Goal: Task Accomplishment & Management: Manage account settings

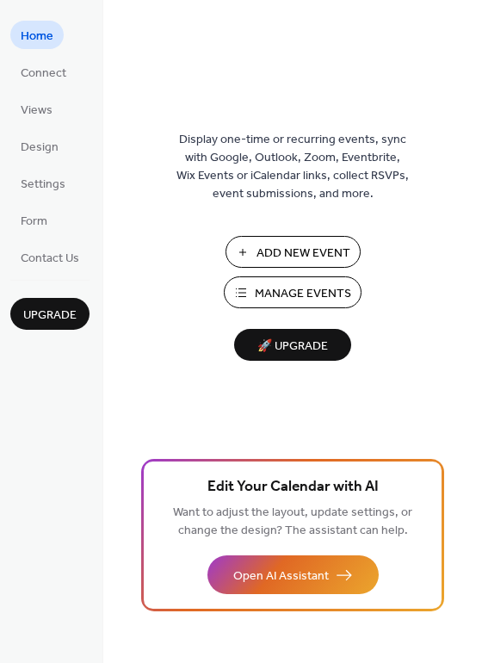
click at [305, 293] on span "Manage Events" at bounding box center [303, 294] width 96 height 18
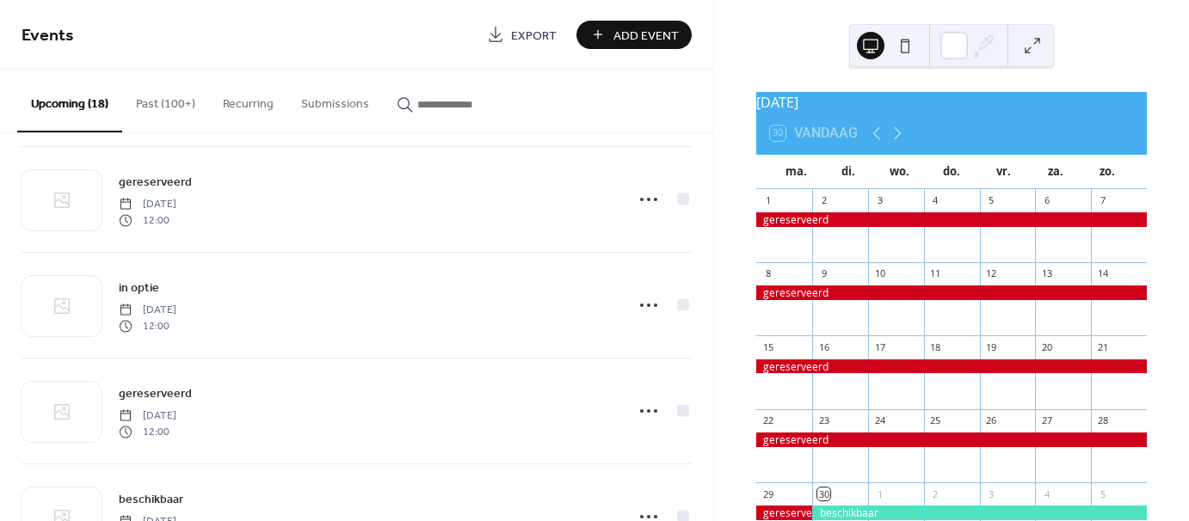
scroll to position [861, 0]
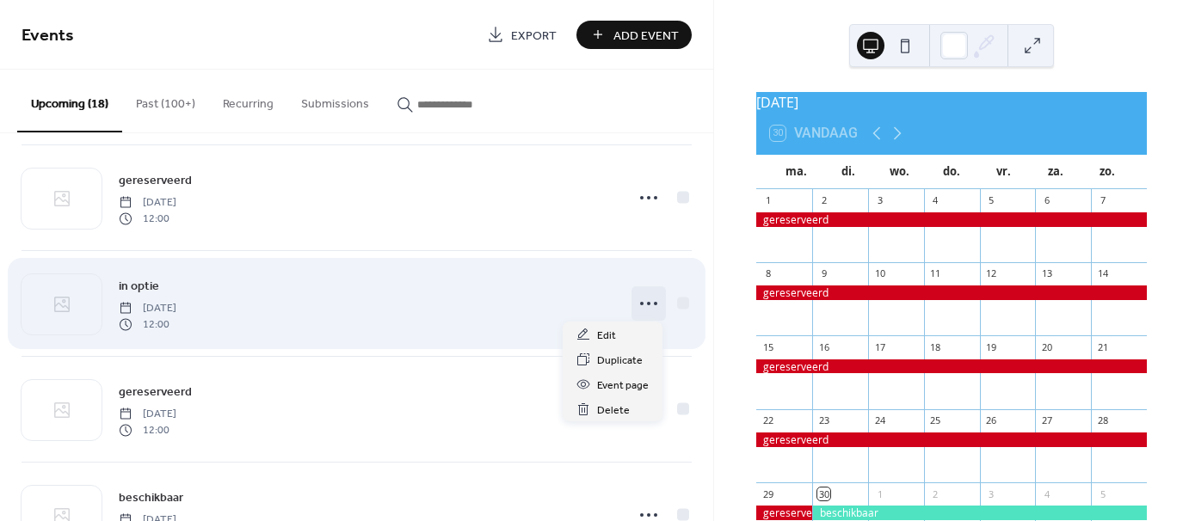
click at [644, 298] on icon at bounding box center [649, 304] width 28 height 28
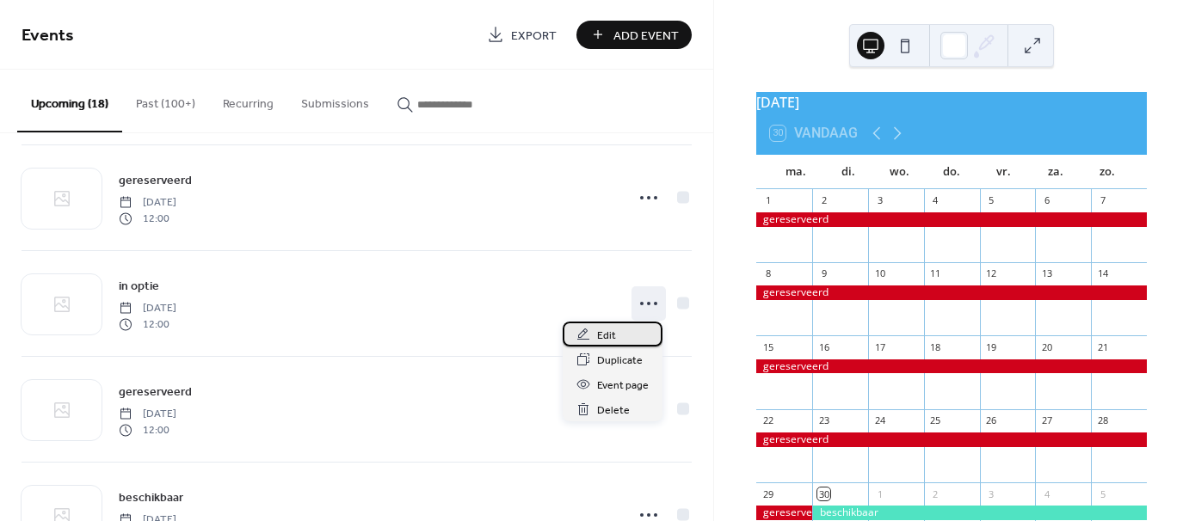
click at [614, 337] on span "Edit" at bounding box center [606, 336] width 19 height 18
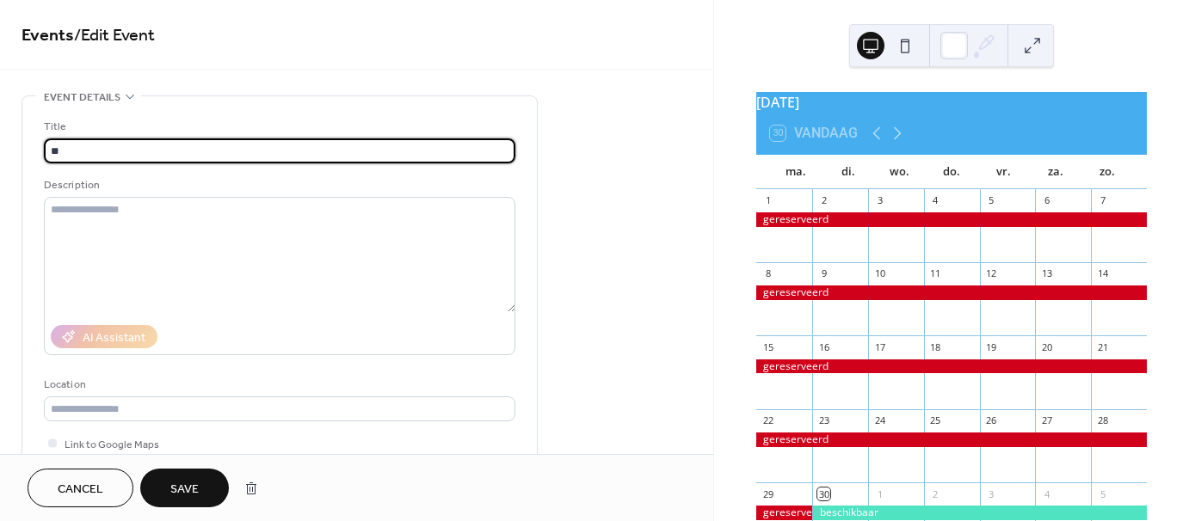
type input "*"
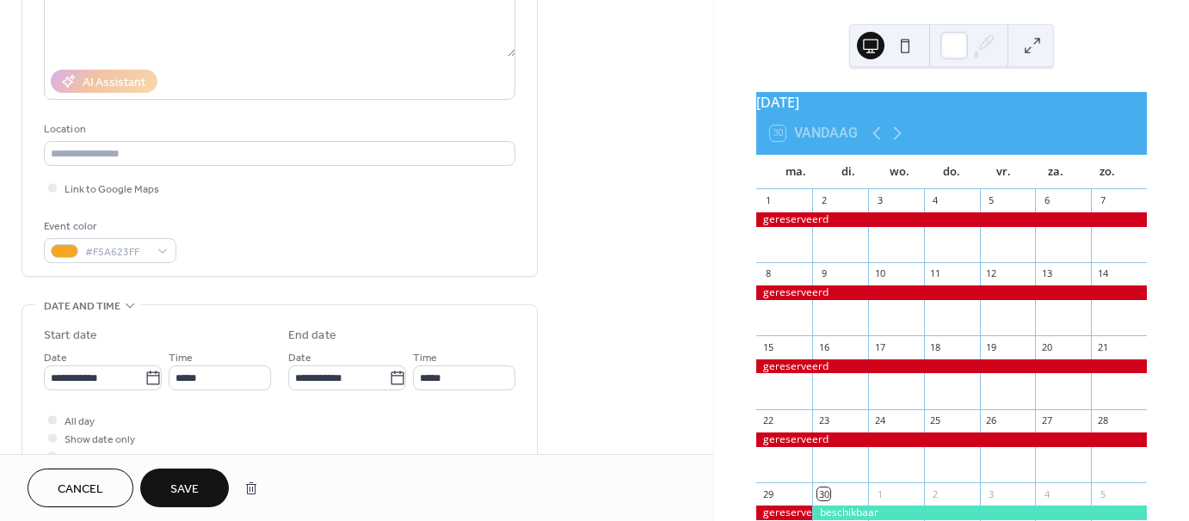
scroll to position [258, 0]
type input "**********"
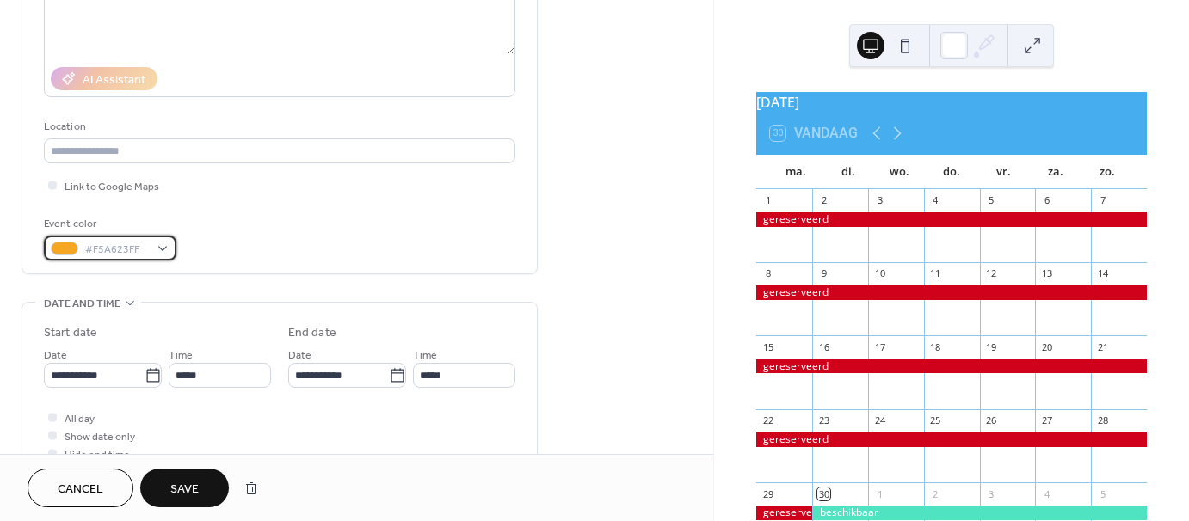
click at [157, 239] on div "#F5A623FF" at bounding box center [110, 248] width 133 height 25
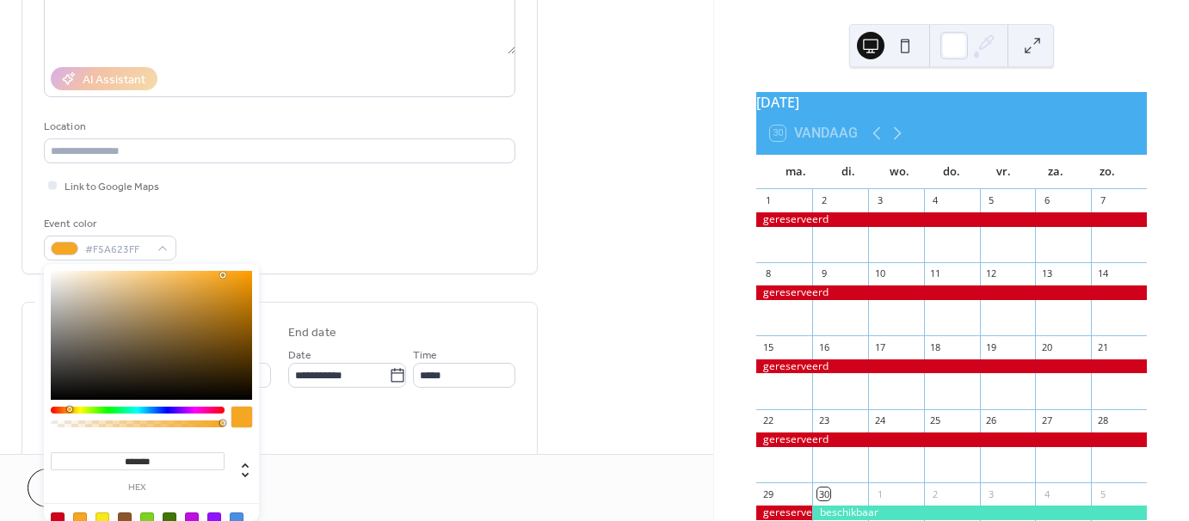
click at [58, 516] on div at bounding box center [58, 520] width 14 height 14
type input "*******"
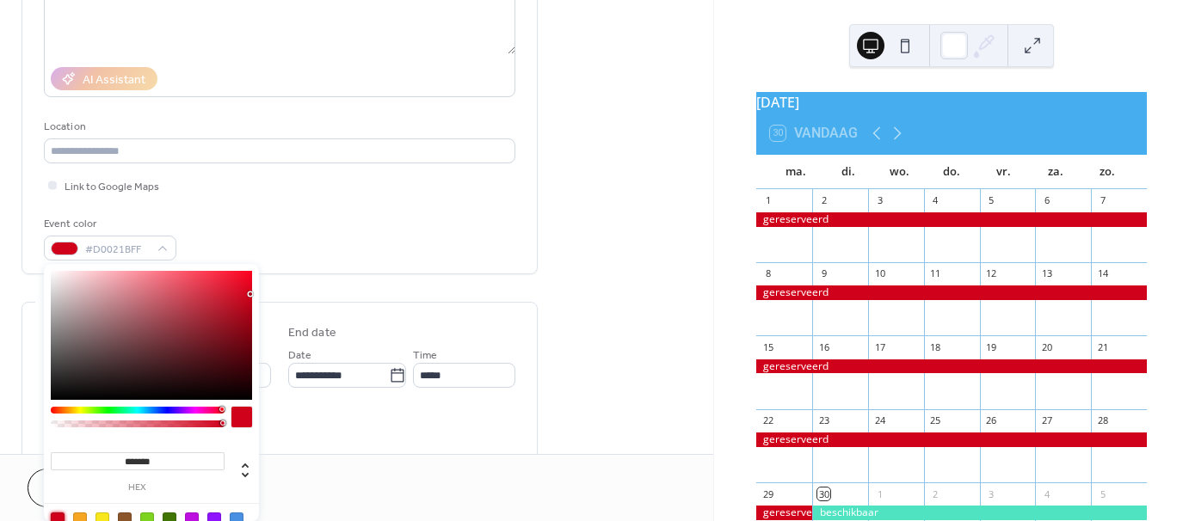
click at [392, 423] on div "All day Show date only Hide end time" at bounding box center [280, 436] width 472 height 54
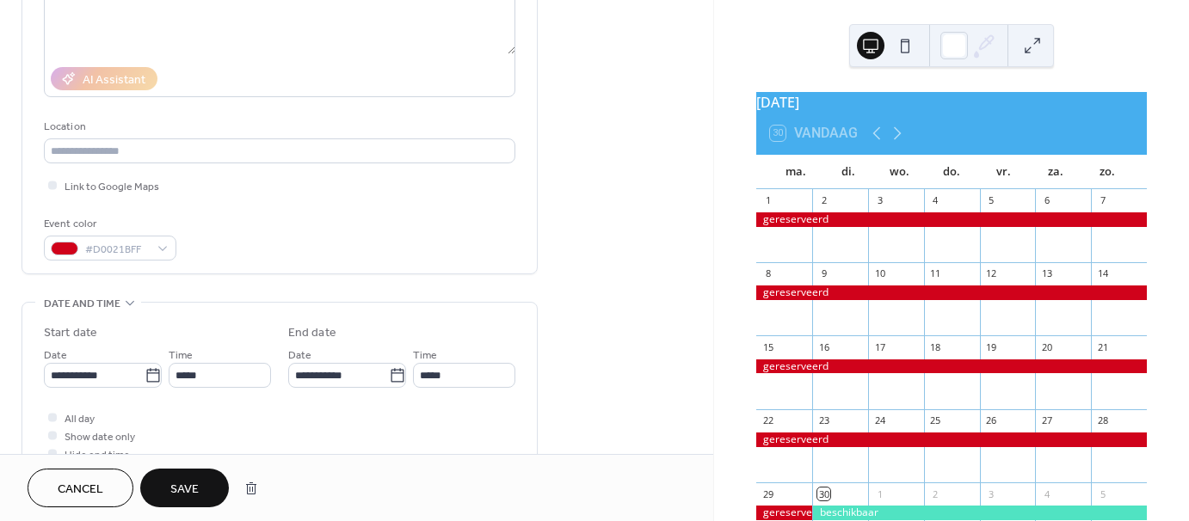
click at [189, 489] on span "Save" at bounding box center [184, 490] width 28 height 18
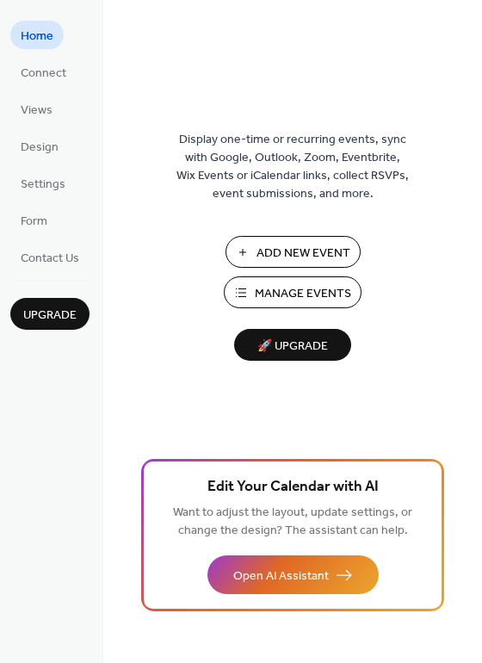
click at [306, 293] on span "Manage Events" at bounding box center [303, 294] width 96 height 18
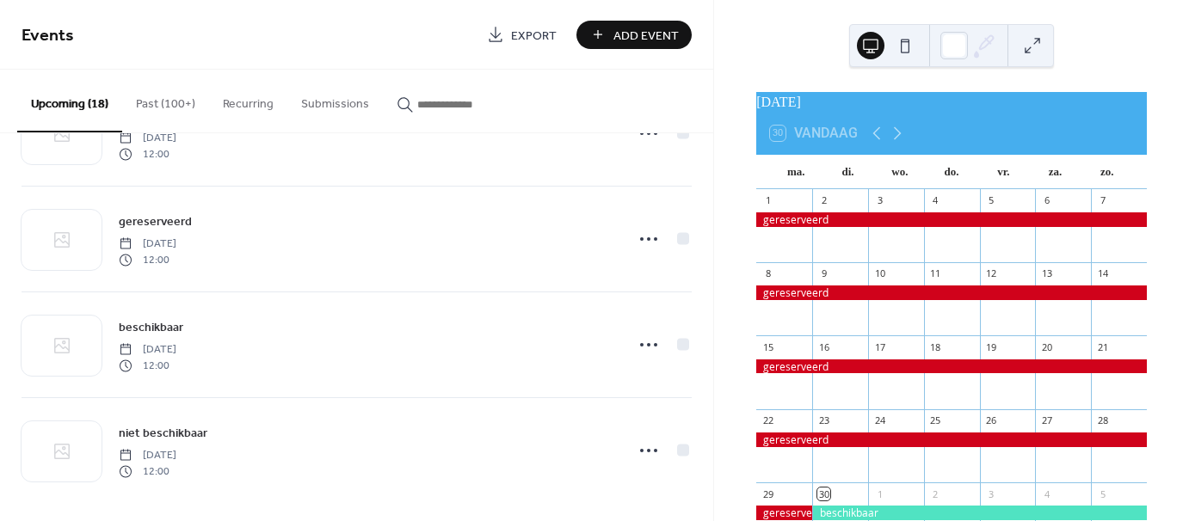
scroll to position [1564, 0]
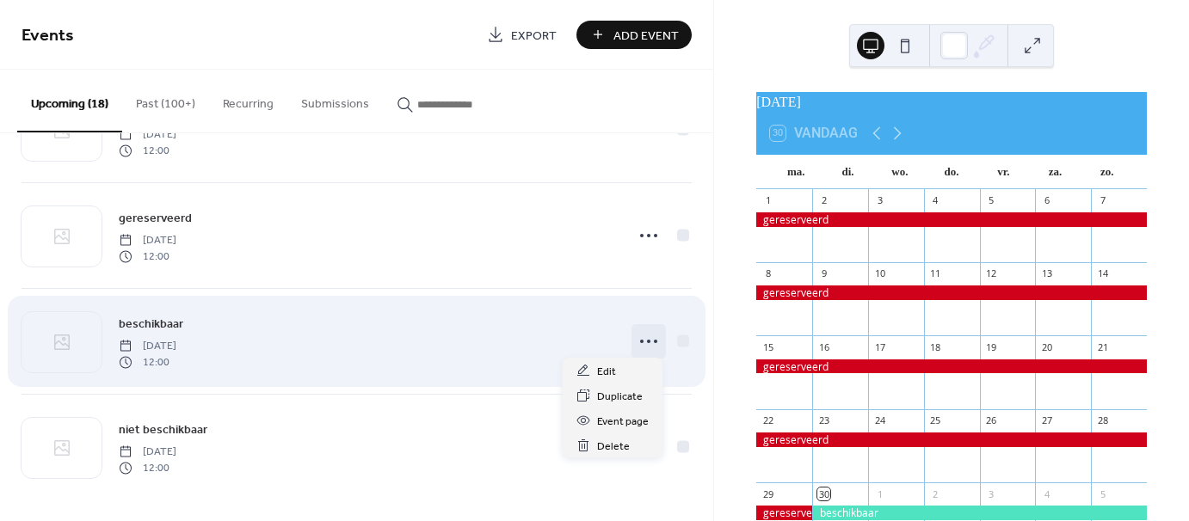
click at [642, 336] on icon at bounding box center [649, 342] width 28 height 28
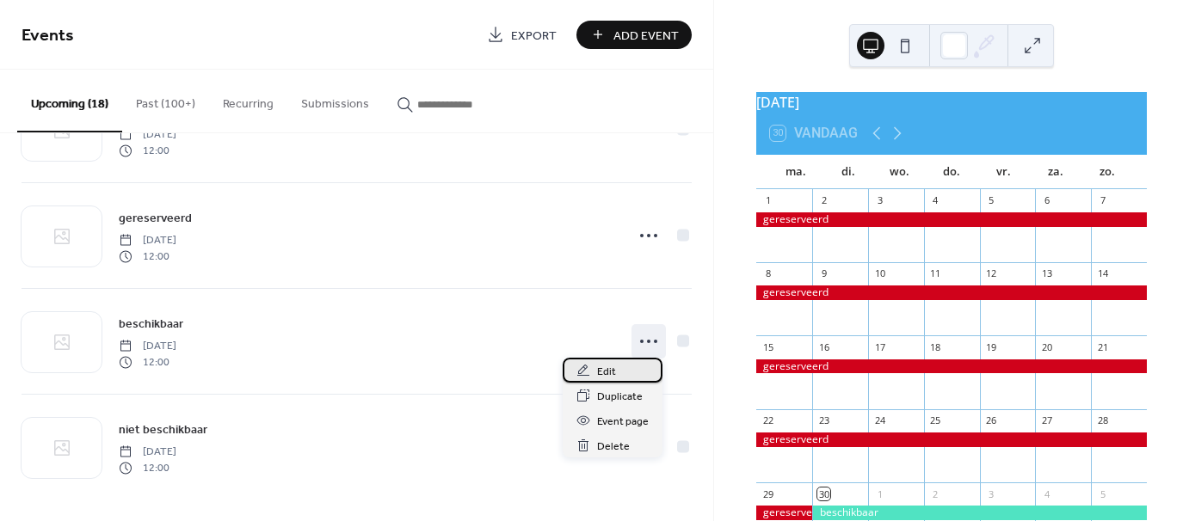
click at [616, 373] on div "Edit" at bounding box center [613, 370] width 100 height 25
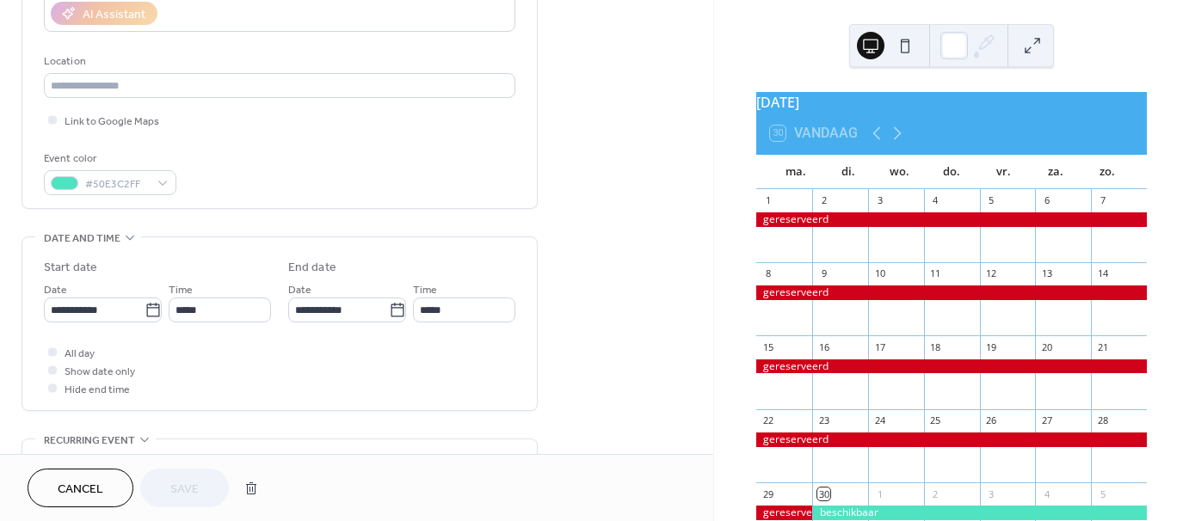
scroll to position [344, 0]
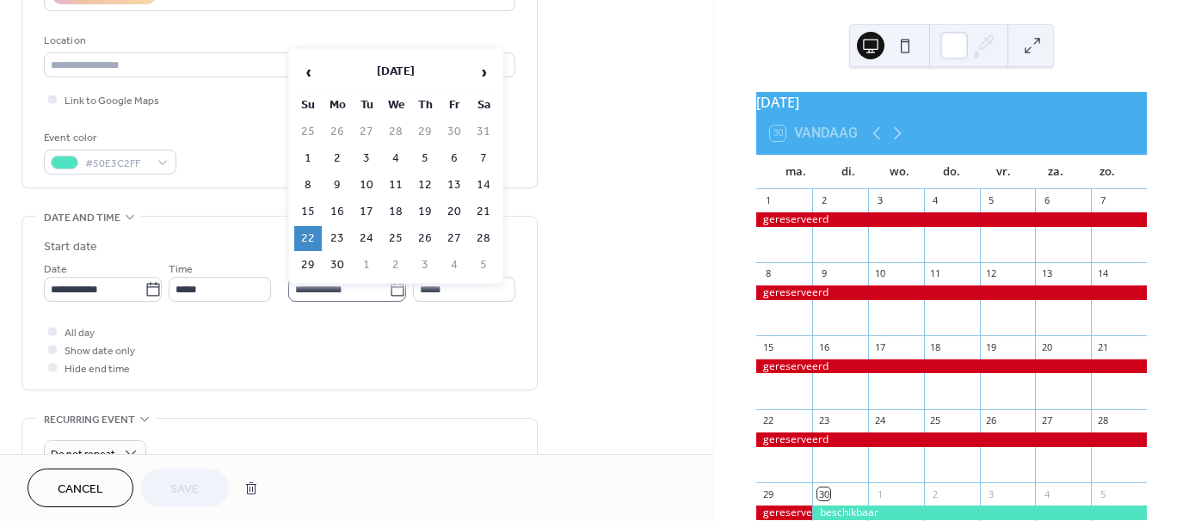
click at [396, 287] on icon at bounding box center [397, 289] width 17 height 17
click at [389, 287] on input "**********" at bounding box center [338, 289] width 101 height 25
click at [312, 177] on td "8" at bounding box center [308, 185] width 28 height 25
type input "**********"
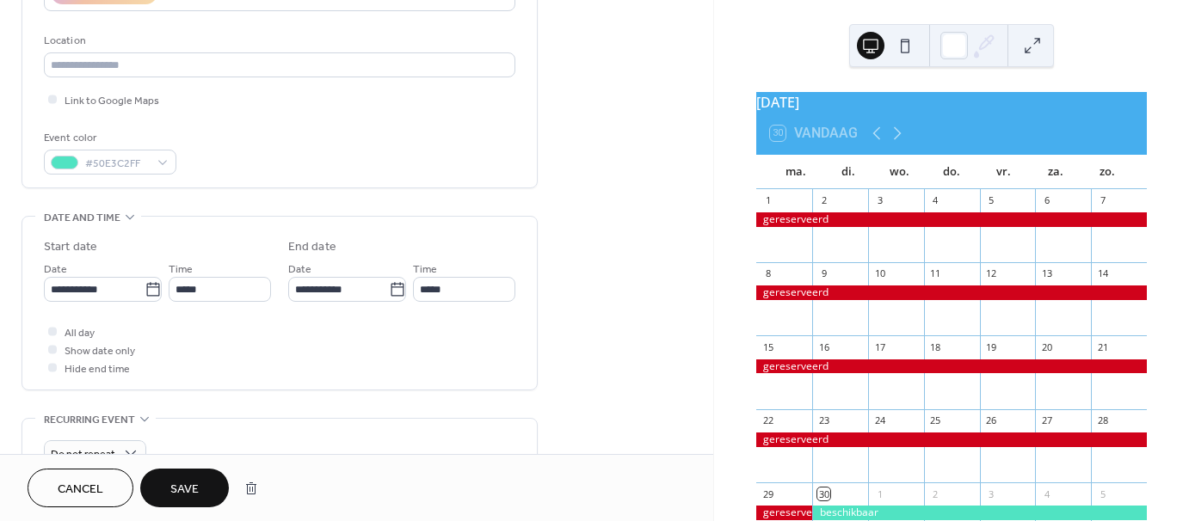
click at [194, 490] on span "Save" at bounding box center [184, 490] width 28 height 18
